Goal: Task Accomplishment & Management: Manage account settings

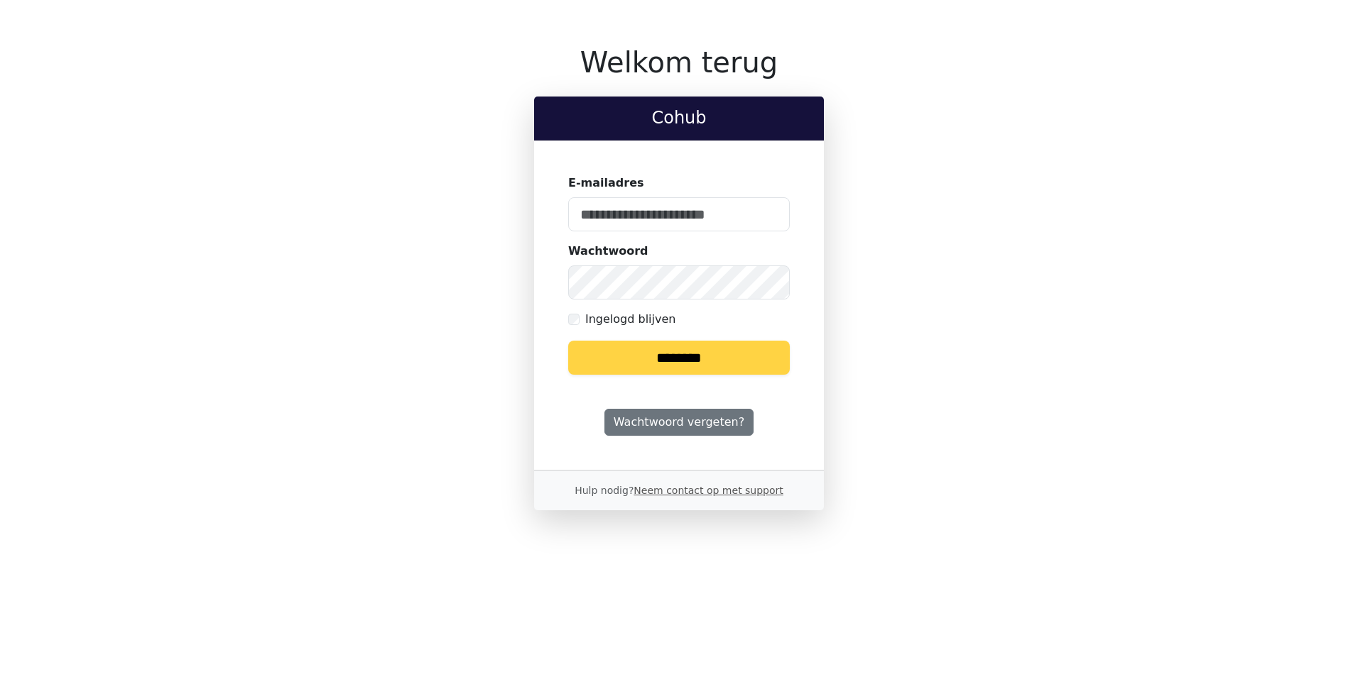
type input "**********"
click at [677, 358] on input "********" at bounding box center [679, 358] width 222 height 34
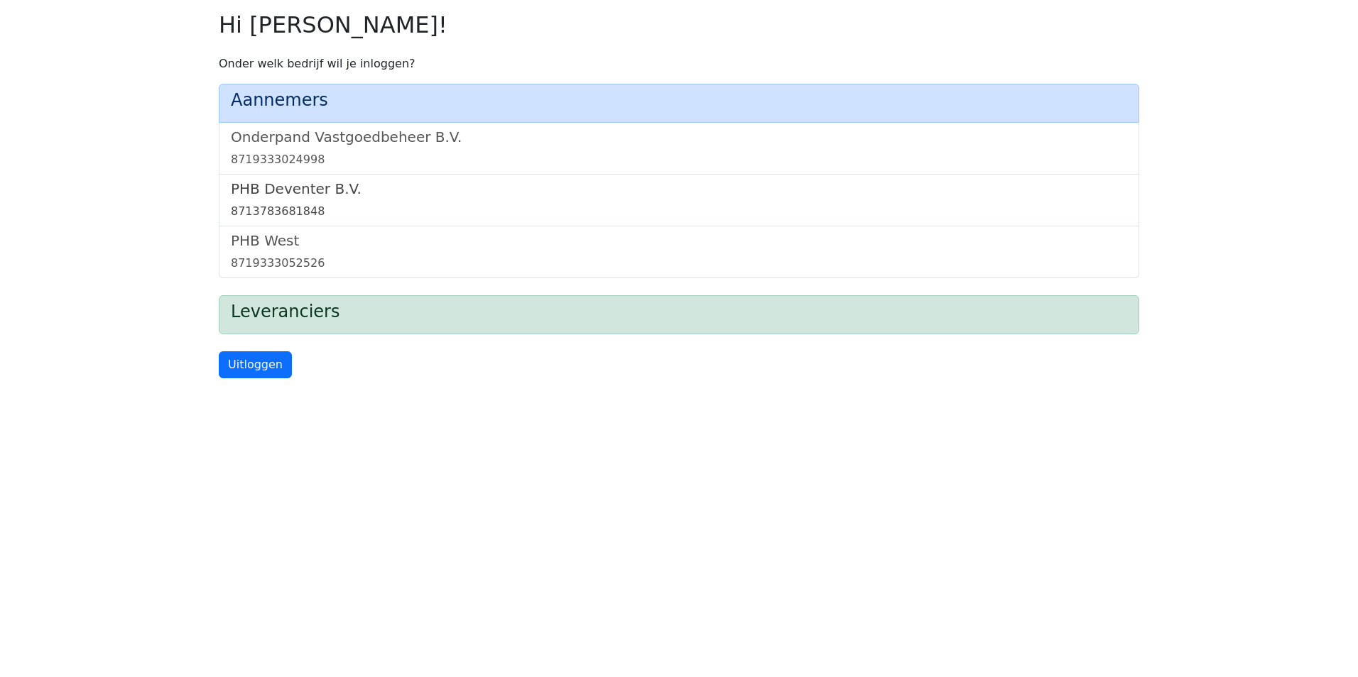
click at [297, 216] on div "8713783681848" at bounding box center [679, 211] width 896 height 17
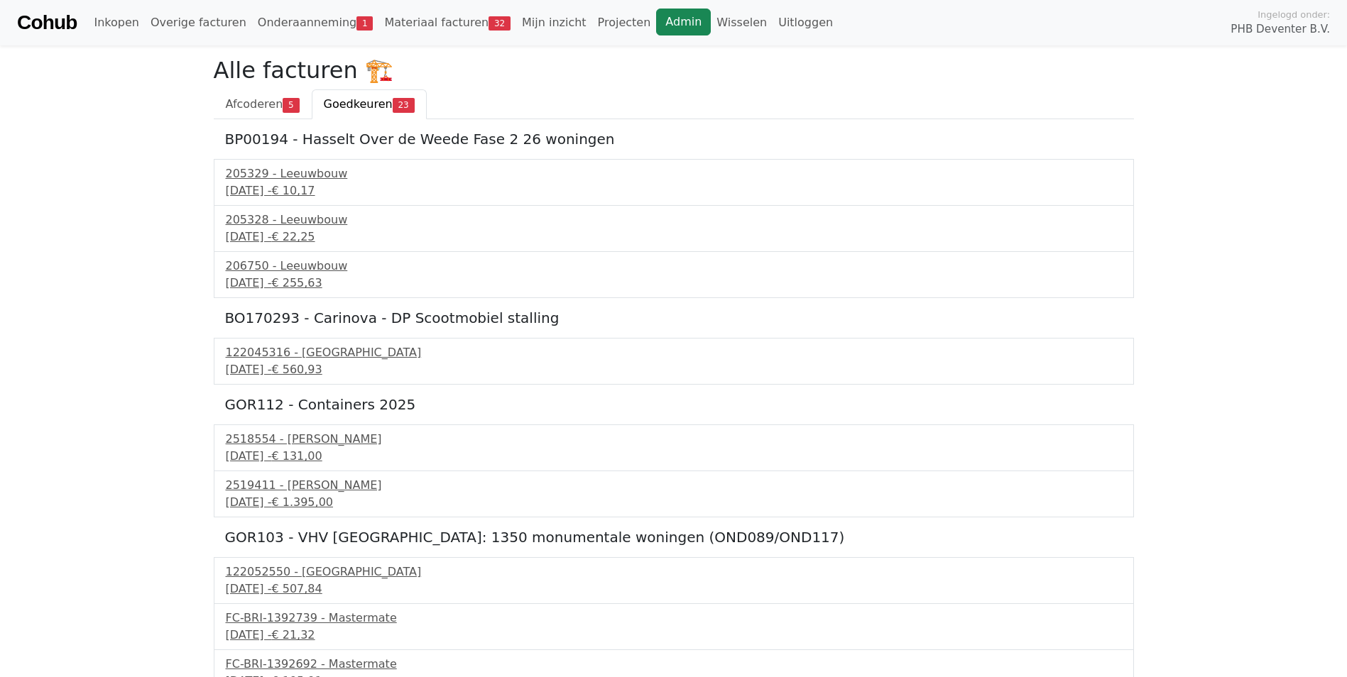
click at [656, 21] on link "Admin" at bounding box center [683, 22] width 55 height 27
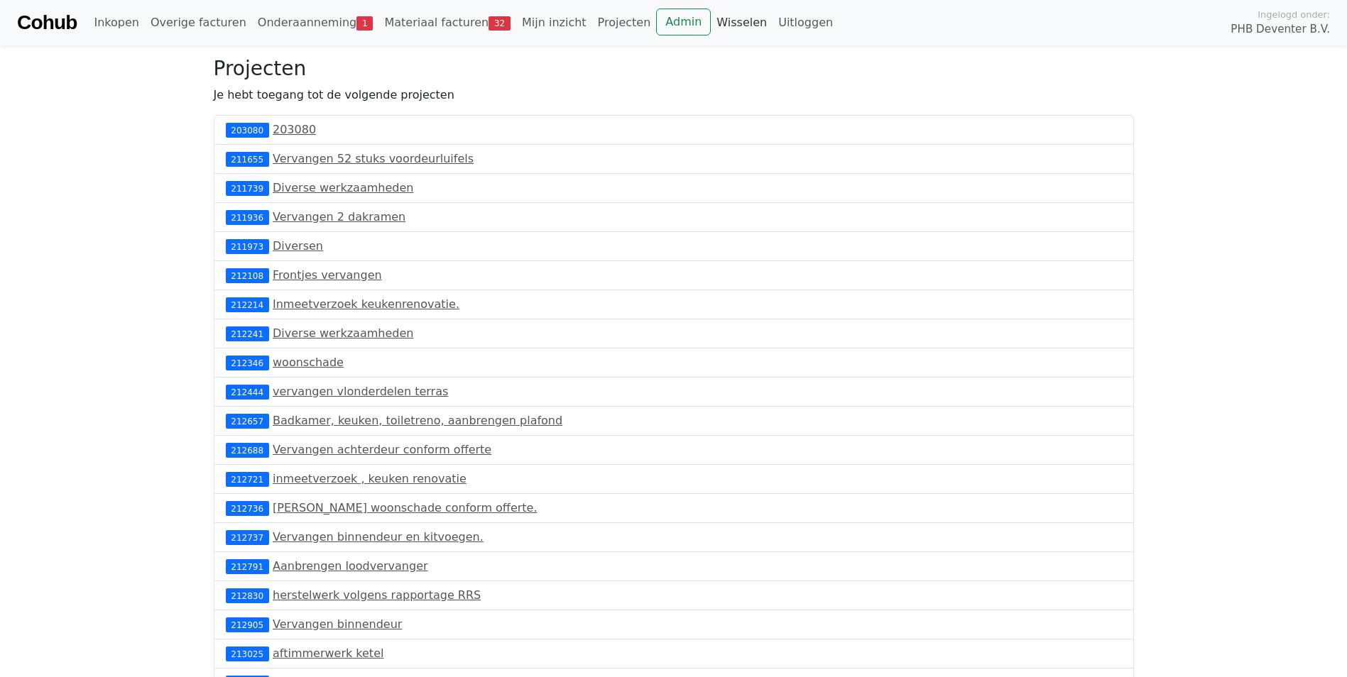
click at [711, 23] on link "Wisselen" at bounding box center [742, 23] width 62 height 28
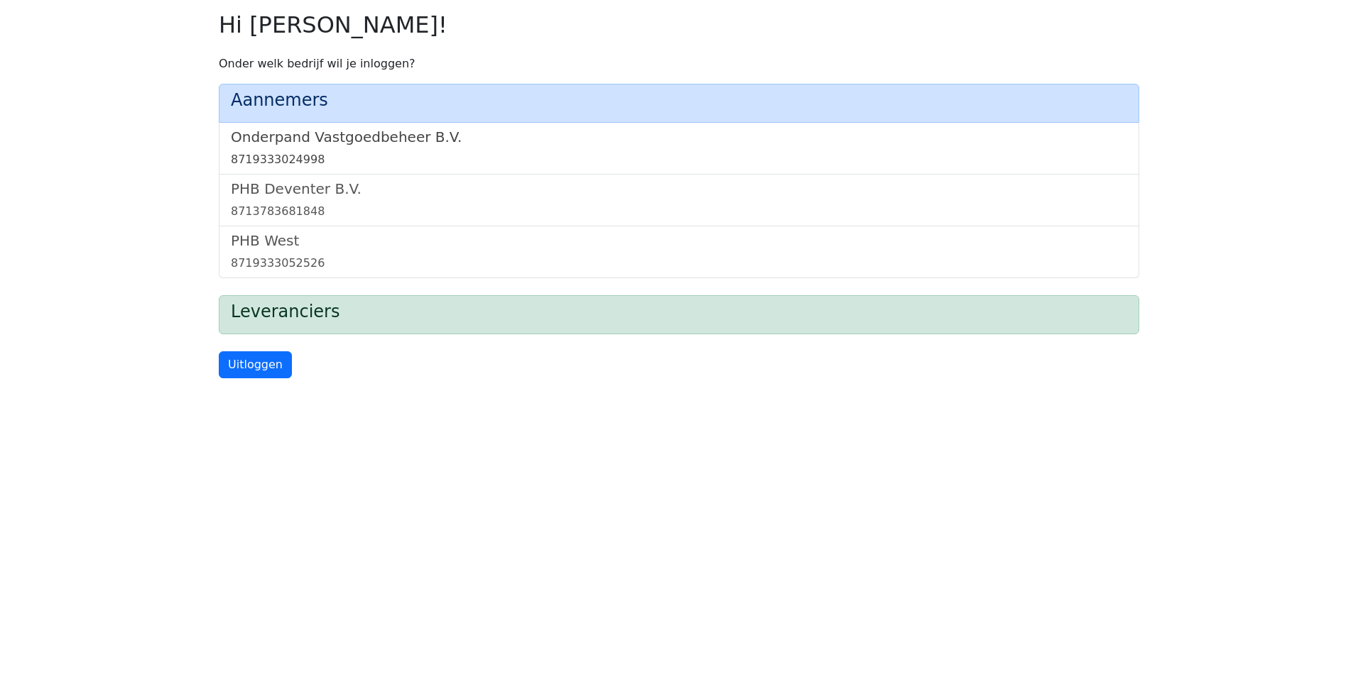
click at [413, 130] on h5 "Onderpand Vastgoedbeheer B.V." at bounding box center [679, 137] width 896 height 17
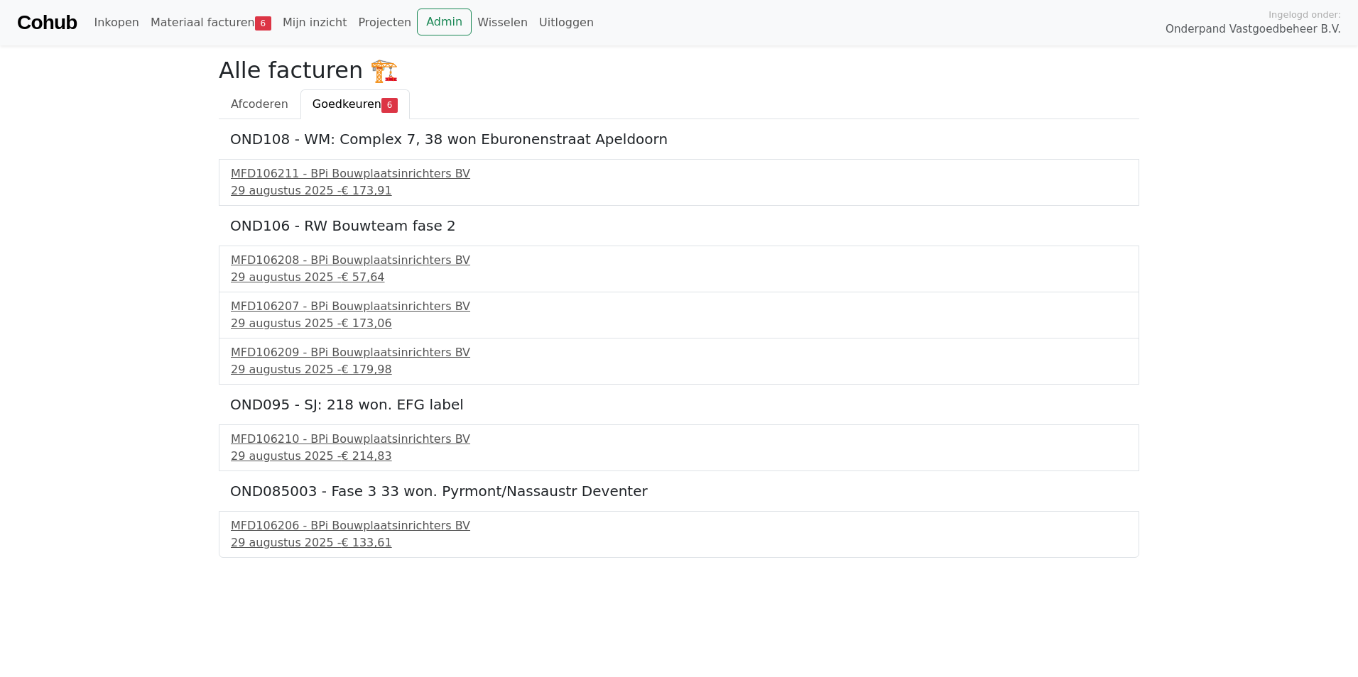
click at [410, 139] on h5 "OND108 - WM: Complex 7, 38 won Eburonenstraat Apeldoorn" at bounding box center [679, 139] width 898 height 17
click at [417, 23] on link "Admin" at bounding box center [444, 22] width 55 height 27
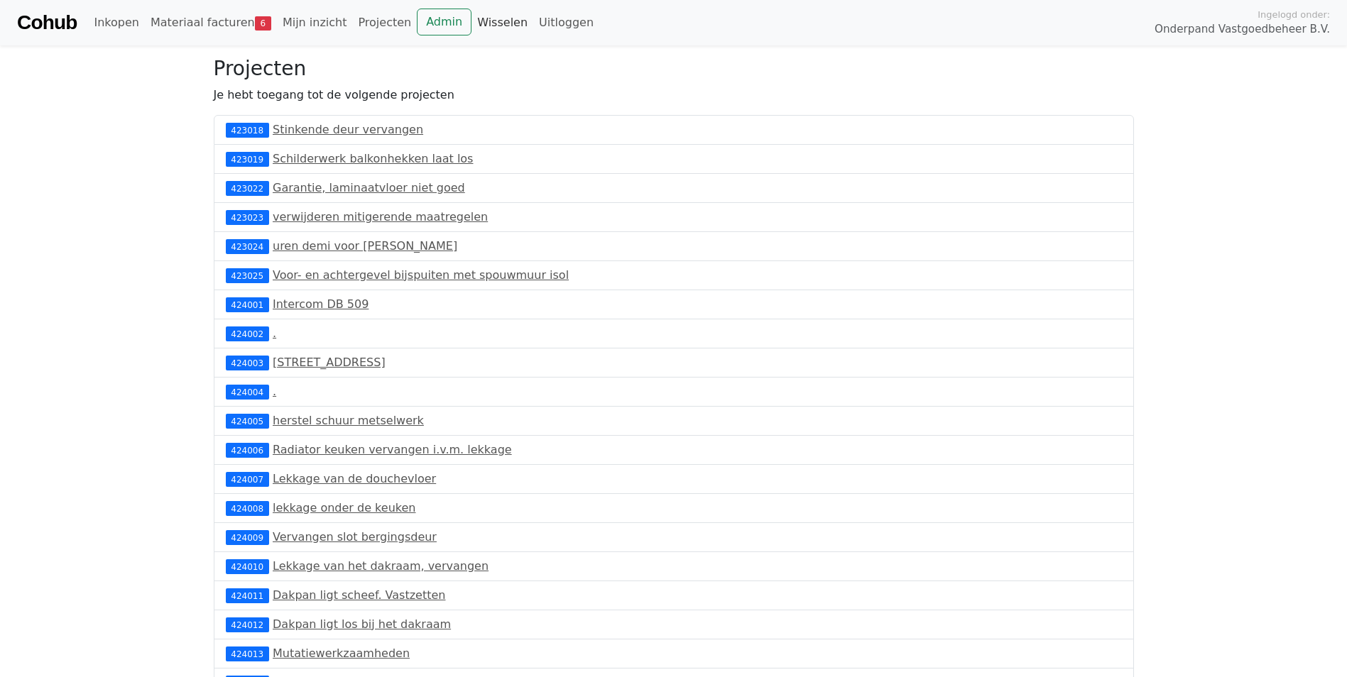
click at [471, 21] on link "Wisselen" at bounding box center [502, 23] width 62 height 28
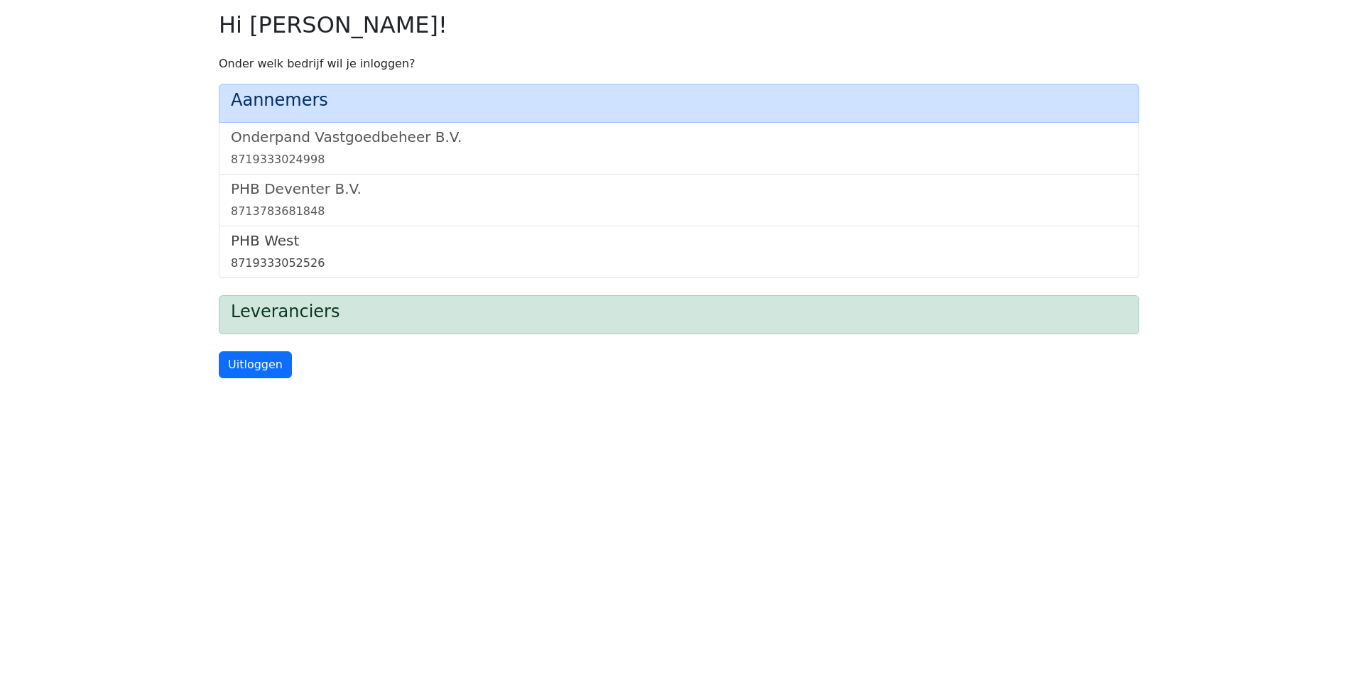
click at [320, 247] on h5 "PHB West" at bounding box center [679, 240] width 896 height 17
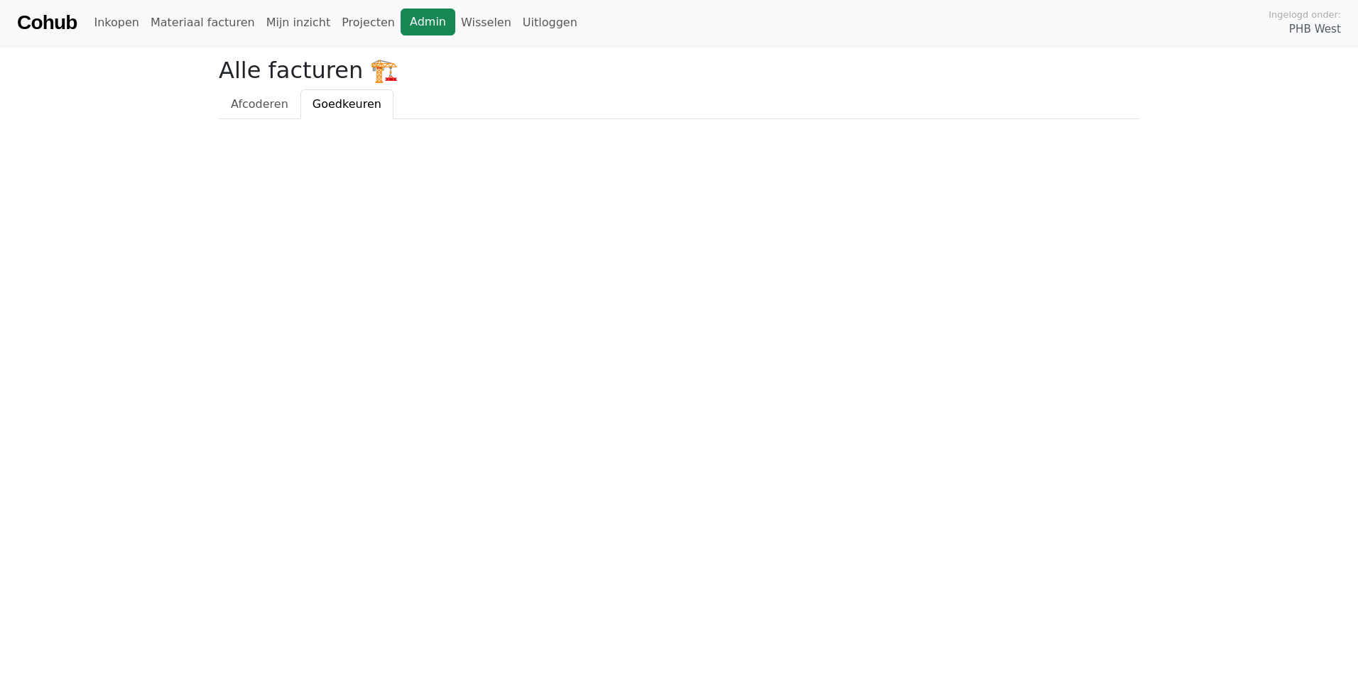
click at [401, 21] on link "Admin" at bounding box center [427, 22] width 55 height 27
click at [455, 26] on link "Wisselen" at bounding box center [486, 23] width 62 height 28
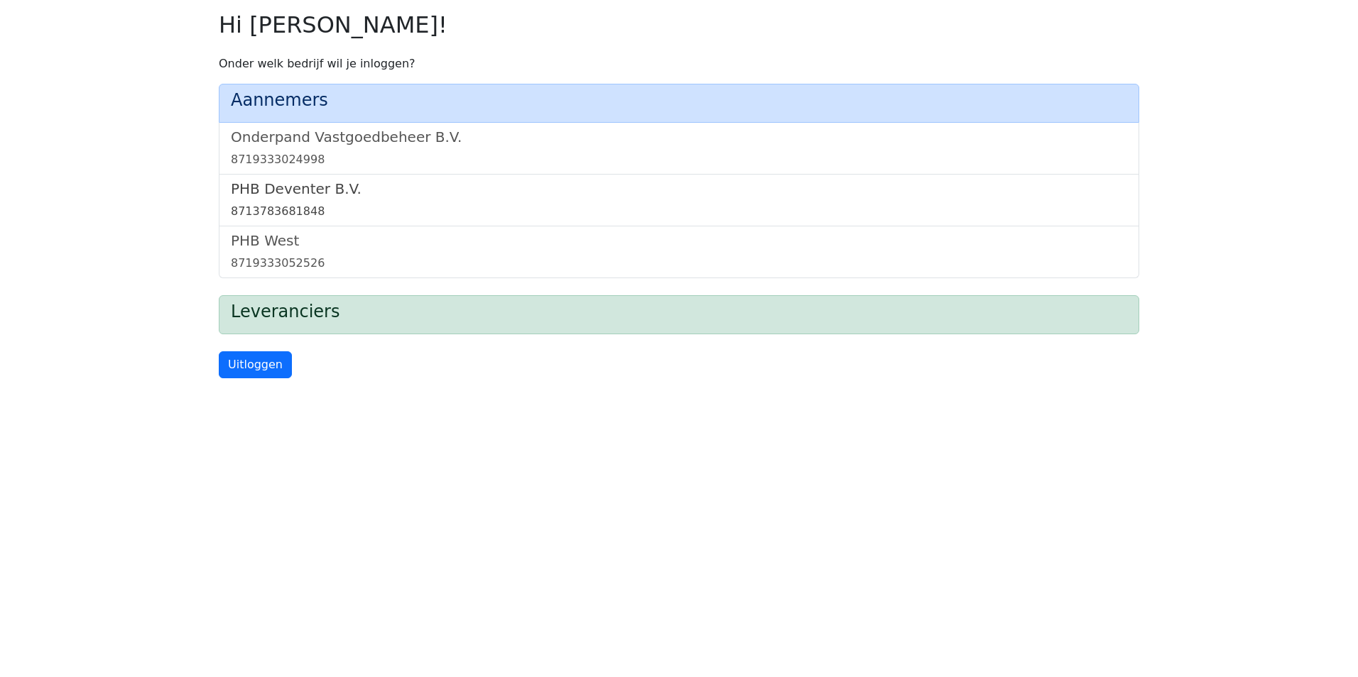
click at [381, 200] on link "PHB Deventer B.V. 8713783681848" at bounding box center [679, 200] width 896 height 40
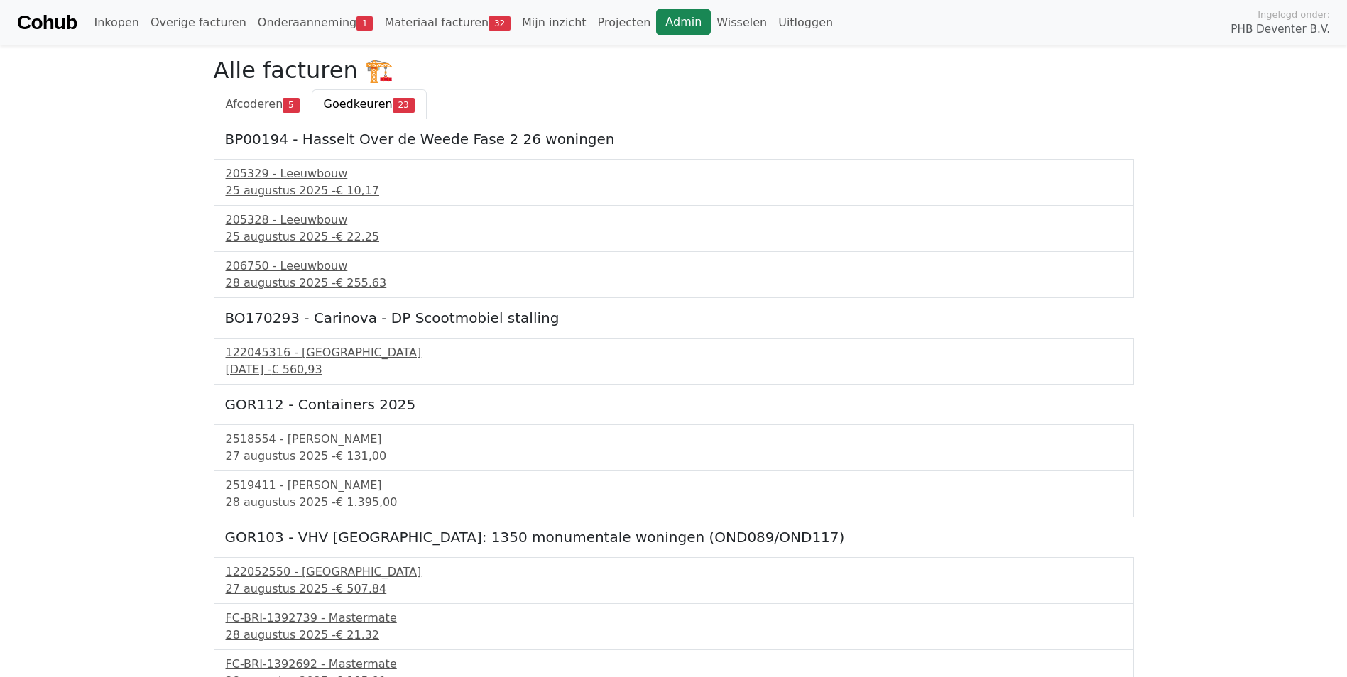
drag, startPoint x: 655, startPoint y: 27, endPoint x: 631, endPoint y: 33, distance: 25.0
click at [656, 28] on link "Admin" at bounding box center [683, 22] width 55 height 27
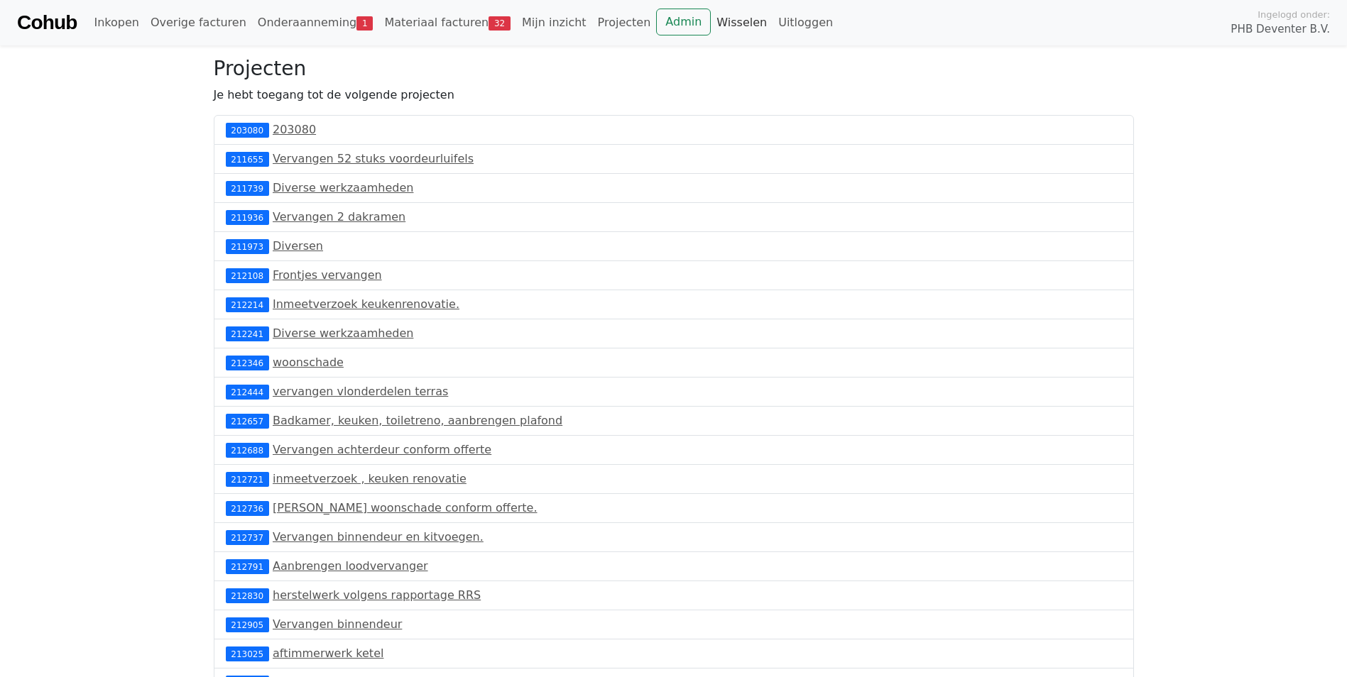
click at [711, 24] on link "Wisselen" at bounding box center [742, 23] width 62 height 28
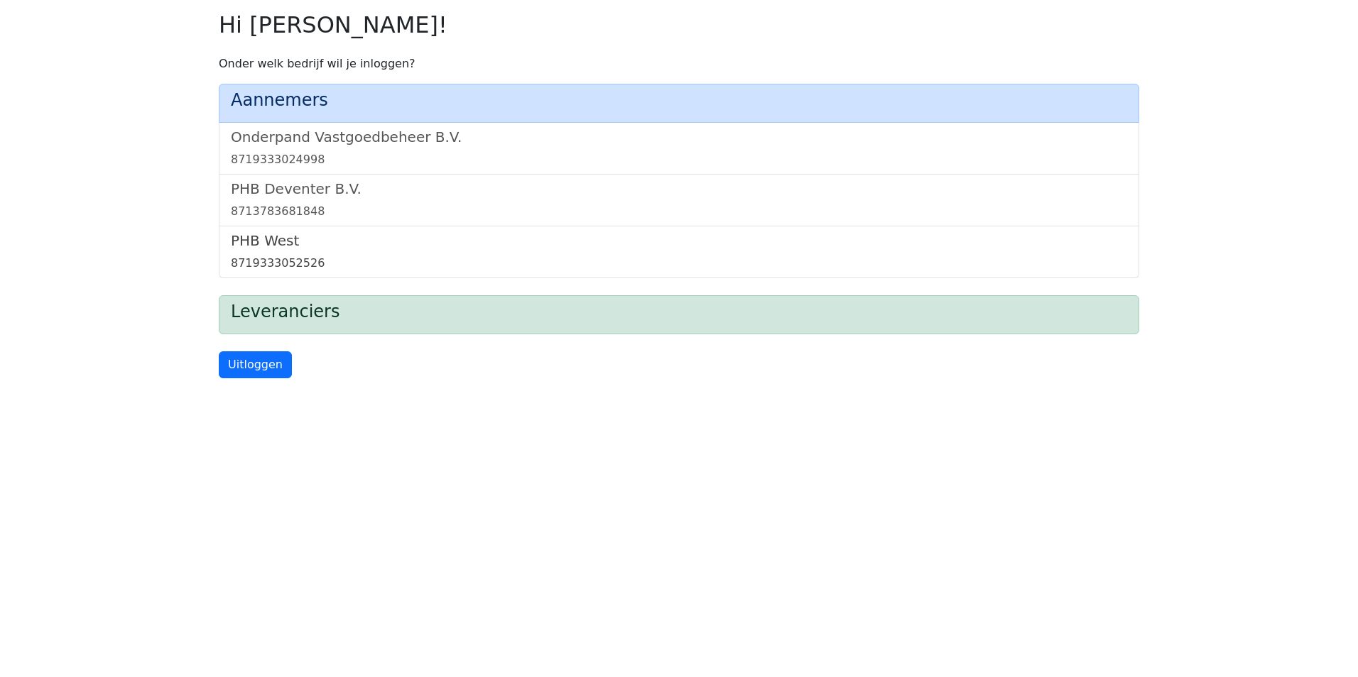
click at [287, 244] on h5 "PHB West" at bounding box center [679, 240] width 896 height 17
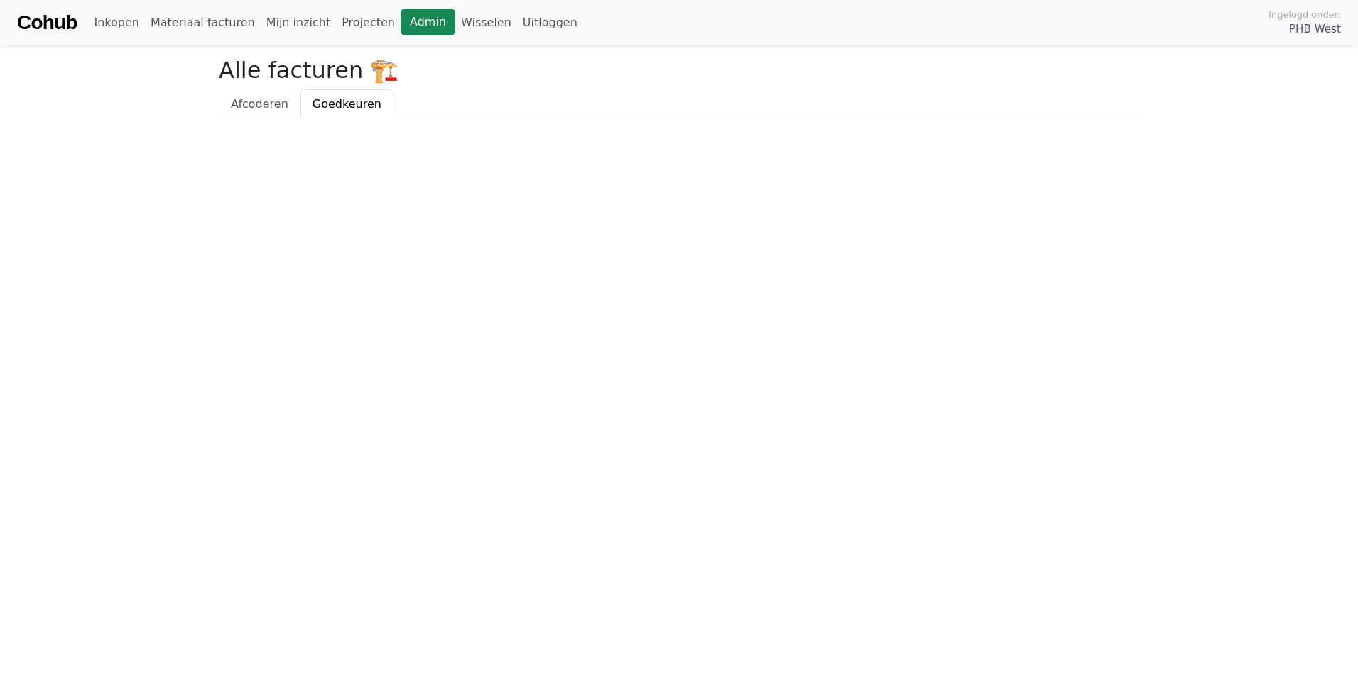
click at [400, 21] on link "Admin" at bounding box center [427, 22] width 55 height 27
click at [39, 21] on link "Cohub" at bounding box center [47, 23] width 60 height 34
click at [408, 21] on link "Admin" at bounding box center [427, 22] width 55 height 27
click at [455, 21] on link "Wisselen" at bounding box center [486, 23] width 62 height 28
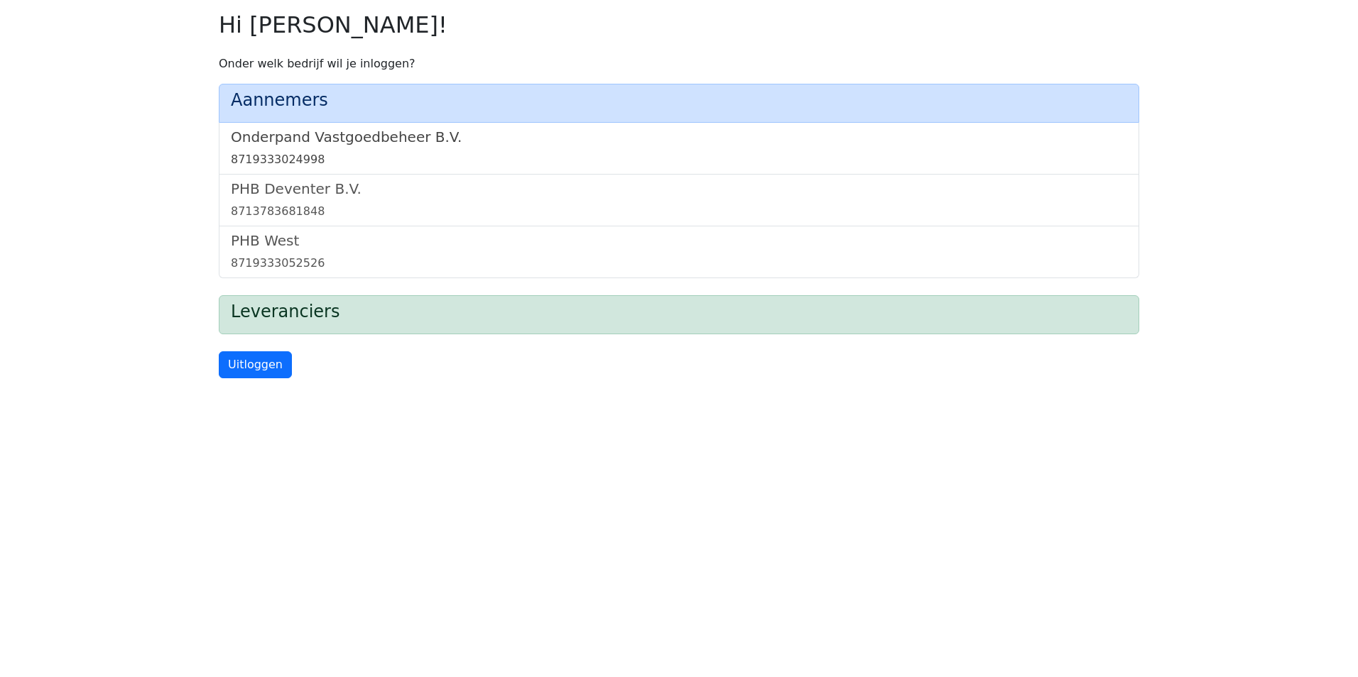
click at [413, 146] on h5 "Onderpand Vastgoedbeheer B.V." at bounding box center [679, 137] width 896 height 17
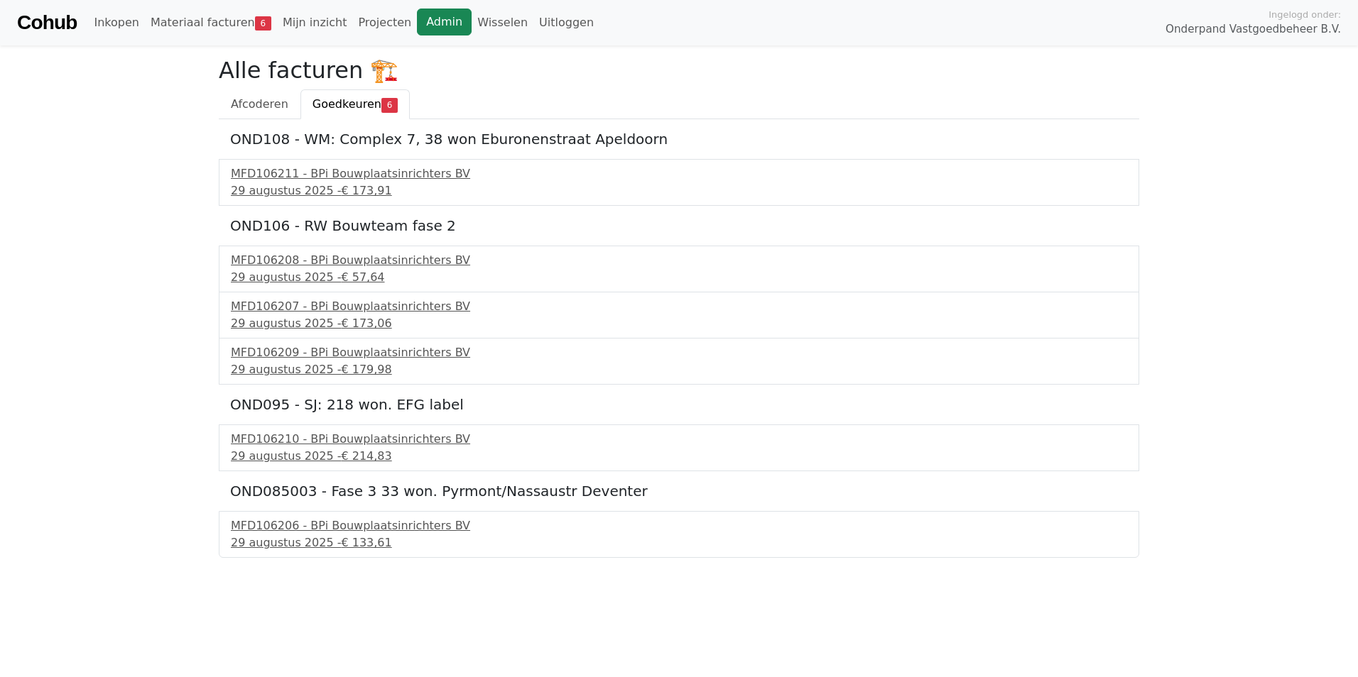
click at [417, 18] on link "Admin" at bounding box center [444, 22] width 55 height 27
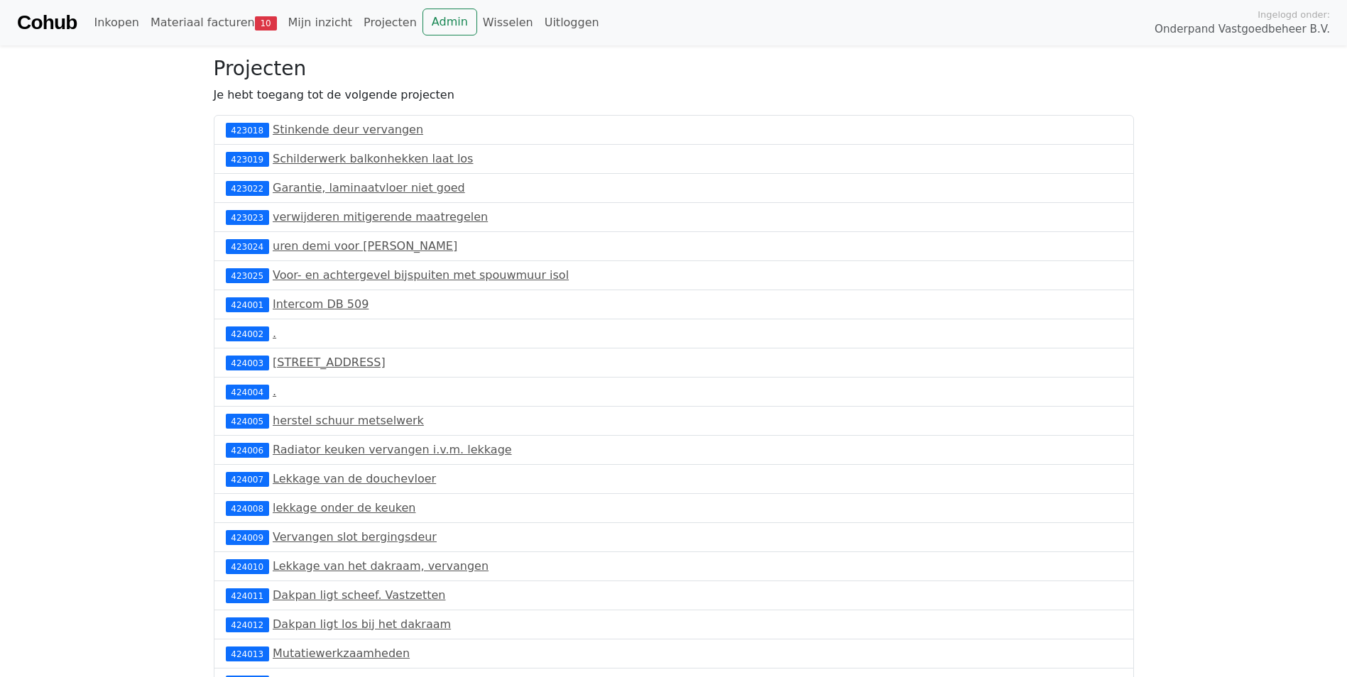
click at [70, 31] on link "Cohub" at bounding box center [47, 23] width 60 height 34
click at [29, 22] on link "Cohub" at bounding box center [47, 23] width 60 height 34
click at [60, 29] on link "Cohub" at bounding box center [47, 23] width 60 height 34
click at [157, 23] on link "Materiaal facturen 10" at bounding box center [214, 23] width 138 height 28
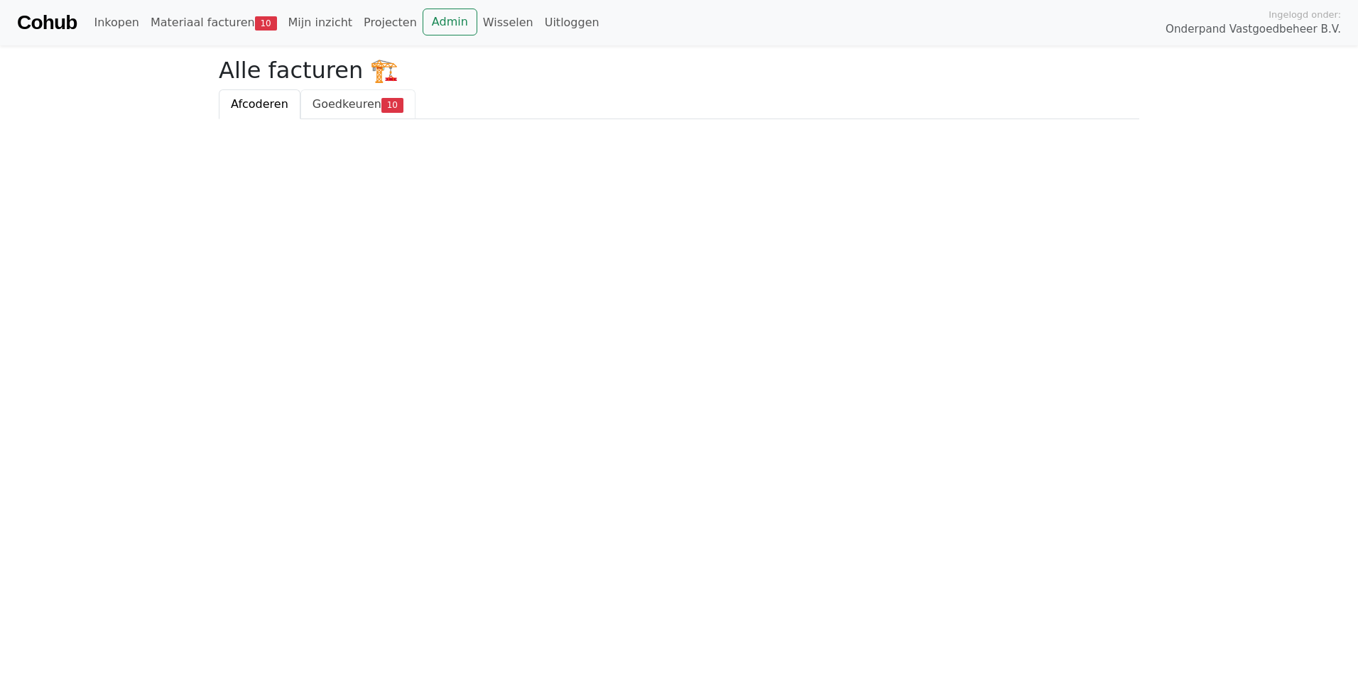
click at [315, 109] on span "Goedkeuren" at bounding box center [346, 103] width 69 height 13
